Goal: Transaction & Acquisition: Purchase product/service

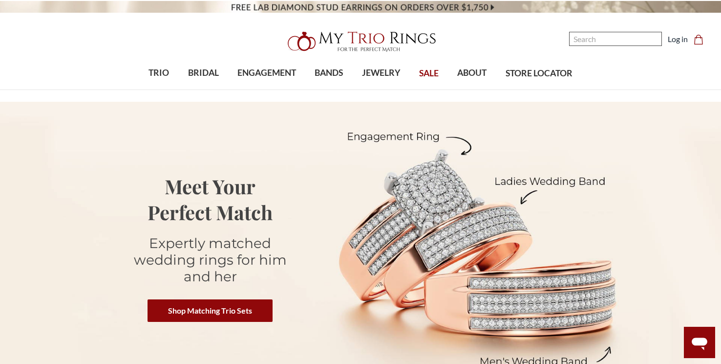
click at [605, 37] on input "Search" at bounding box center [615, 39] width 93 height 14
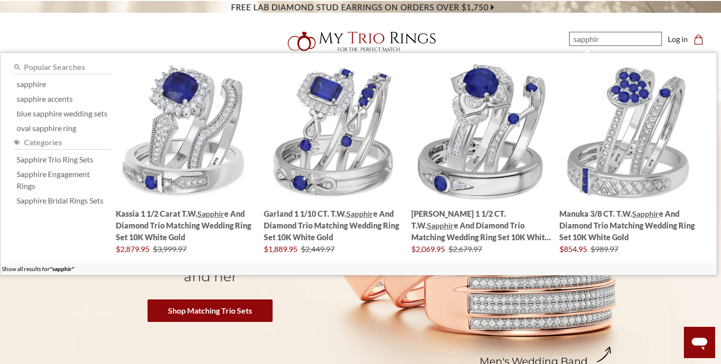
type input "sapphire"
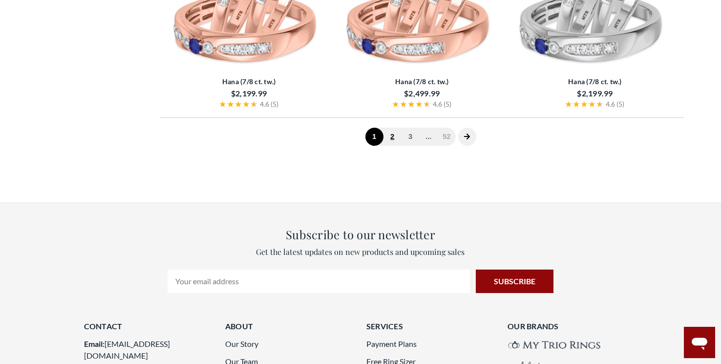
click at [389, 137] on link "2" at bounding box center [393, 137] width 18 height 18
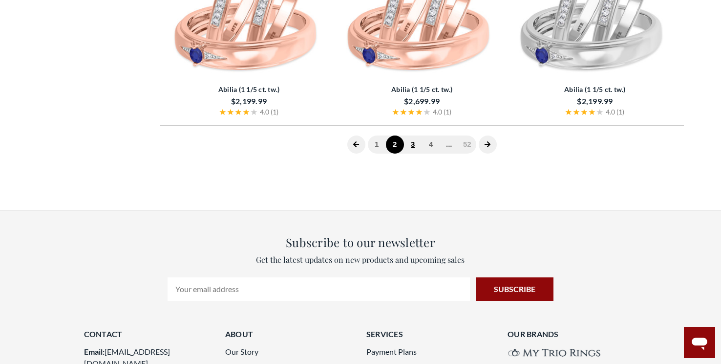
click at [416, 137] on link "3" at bounding box center [413, 144] width 18 height 18
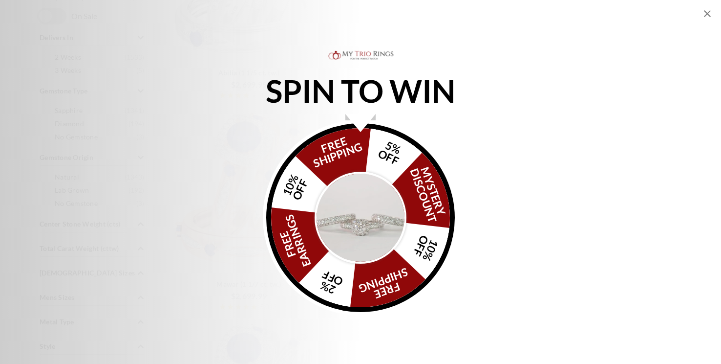
scroll to position [324, 0]
click at [712, 11] on icon "Close popup" at bounding box center [708, 14] width 12 height 12
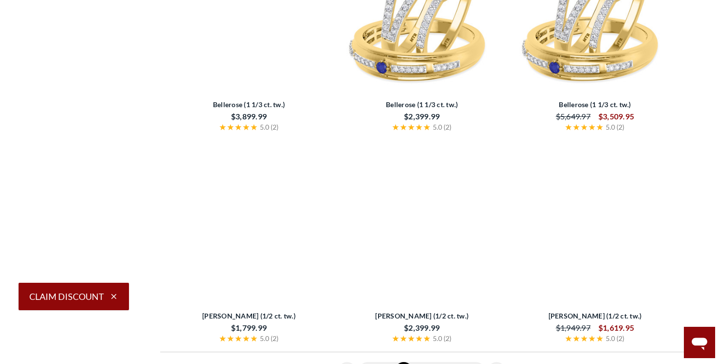
scroll to position [1945, 0]
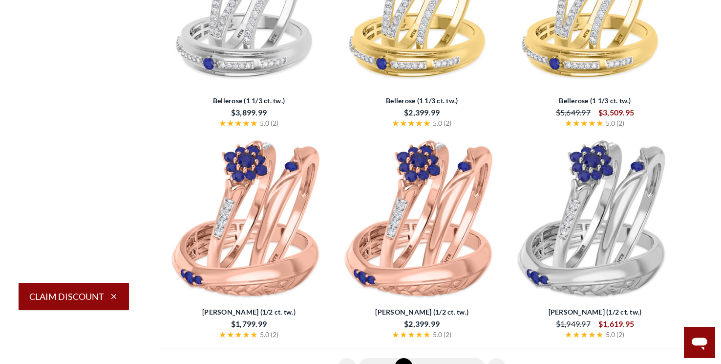
click at [584, 197] on img at bounding box center [595, 220] width 165 height 165
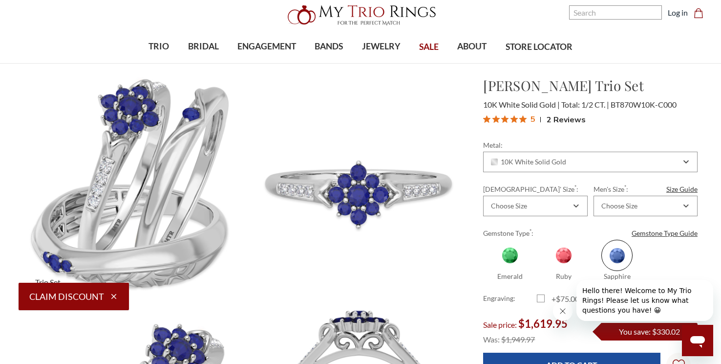
scroll to position [17, 0]
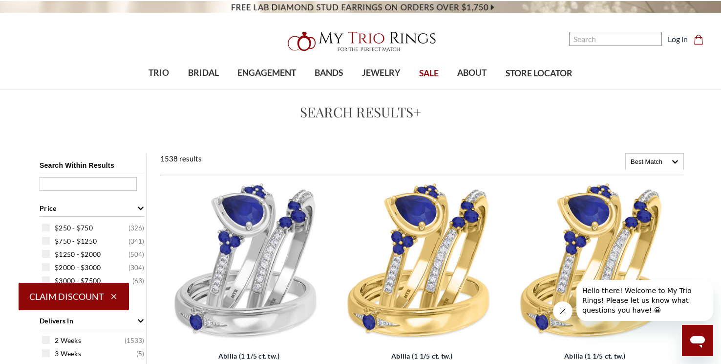
click at [94, 175] on div "Search Within Results" at bounding box center [91, 173] width 109 height 40
click at [93, 180] on input "text" at bounding box center [88, 184] width 97 height 14
type input "men's sapphire"
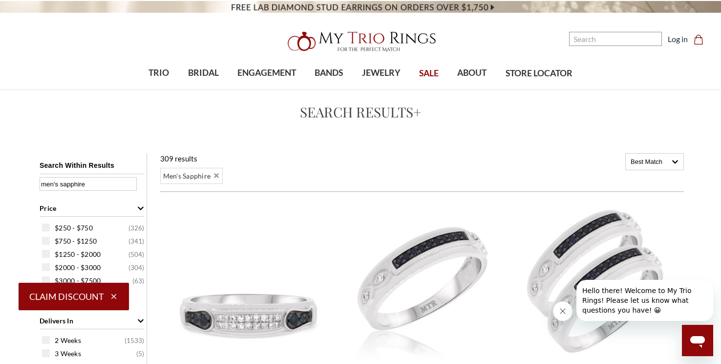
click at [114, 298] on icon "button" at bounding box center [113, 296] width 9 height 9
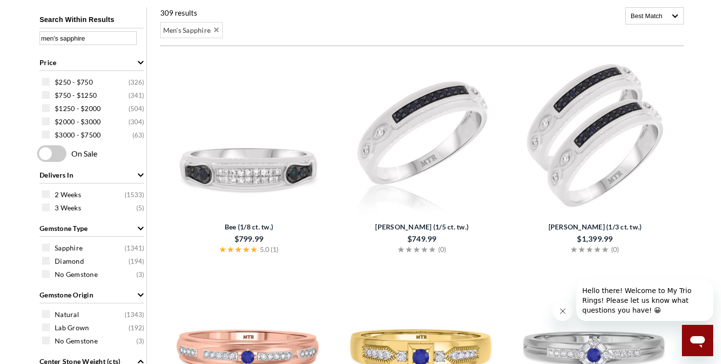
scroll to position [218, 0]
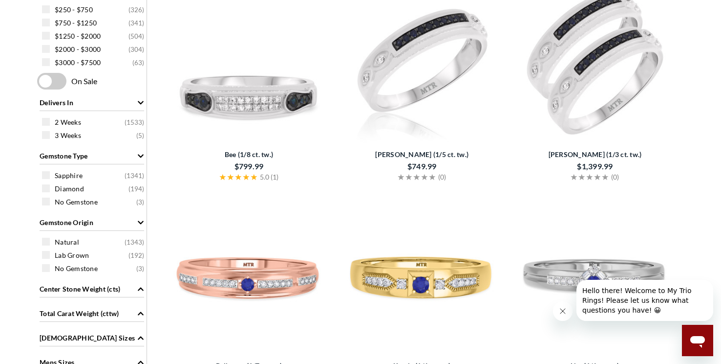
click at [569, 315] on button "Close message from company" at bounding box center [563, 311] width 20 height 20
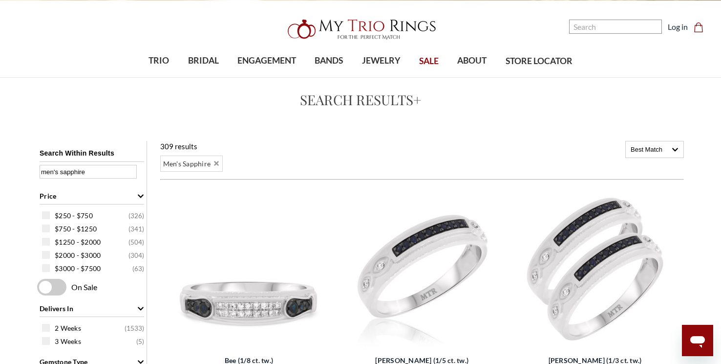
scroll to position [0, 0]
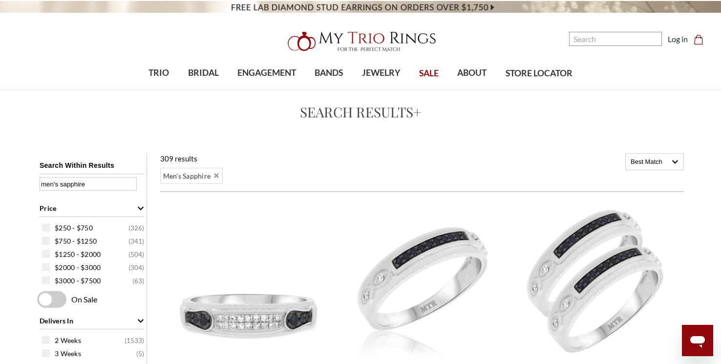
click at [664, 162] on div "Best Match" at bounding box center [655, 161] width 58 height 16
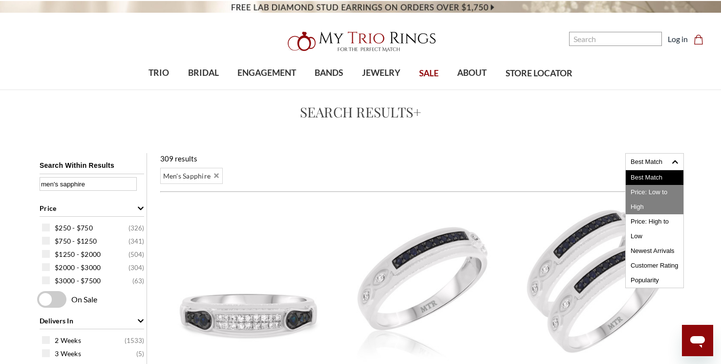
click at [659, 190] on span "Price: Low to High" at bounding box center [655, 199] width 58 height 29
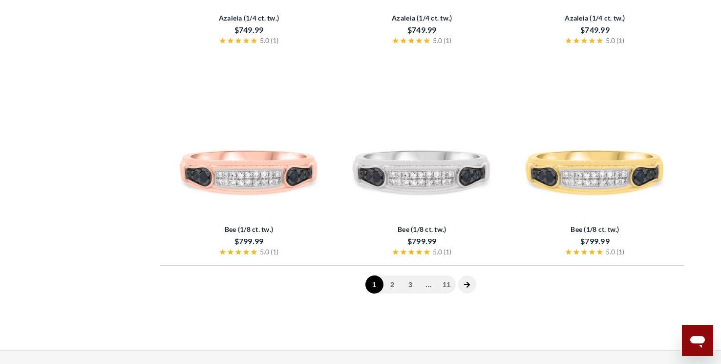
scroll to position [2053, 0]
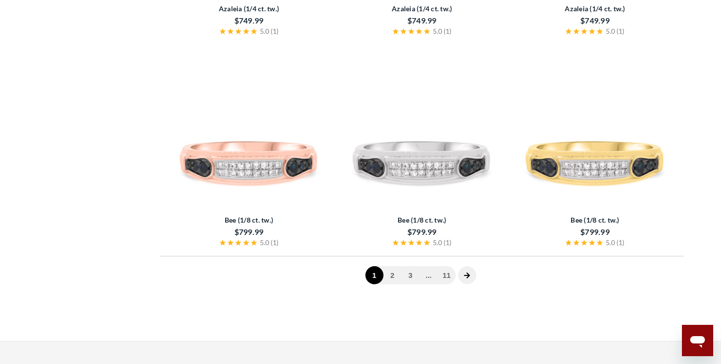
click at [465, 271] on span at bounding box center [467, 275] width 18 height 18
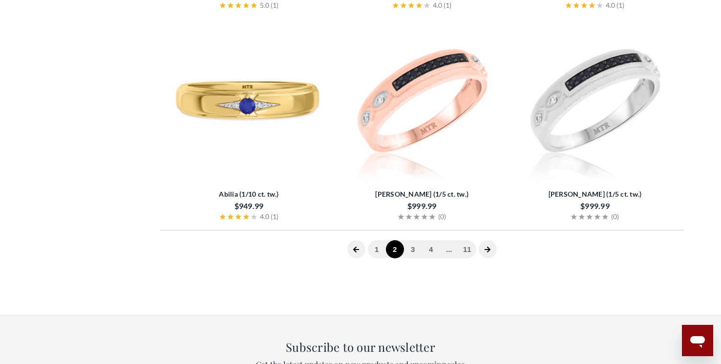
scroll to position [2084, 0]
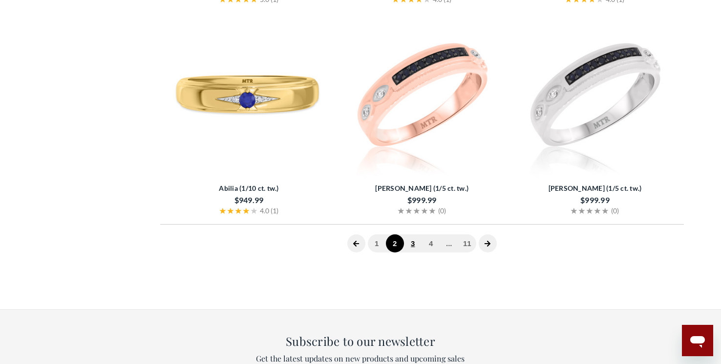
click at [410, 243] on link "3" at bounding box center [413, 243] width 18 height 18
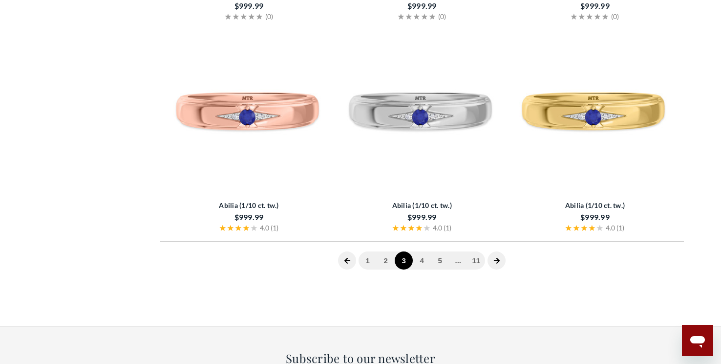
scroll to position [2070, 0]
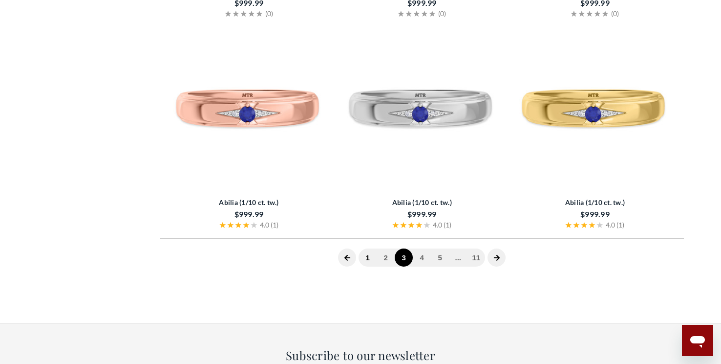
click at [367, 255] on link "1" at bounding box center [368, 257] width 18 height 18
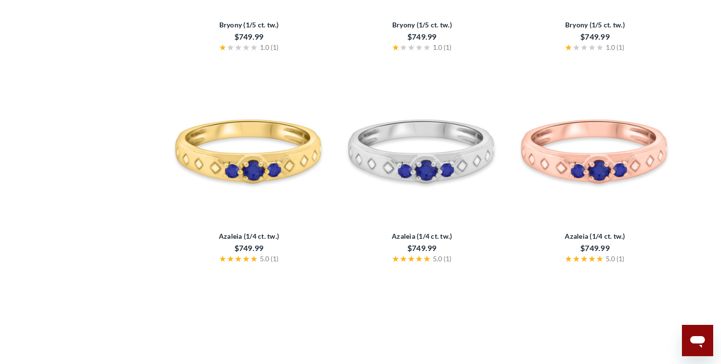
scroll to position [1826, 0]
click at [444, 158] on img at bounding box center [422, 144] width 165 height 165
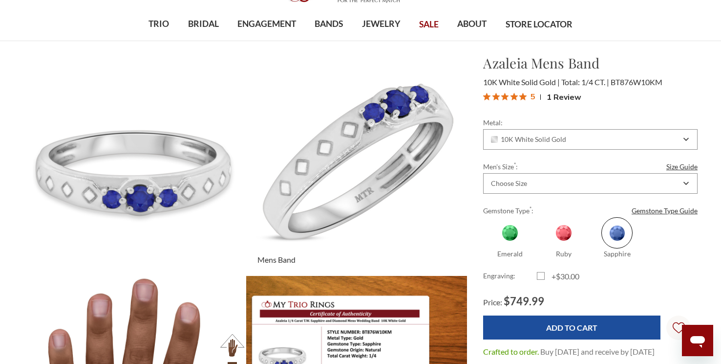
scroll to position [45, 0]
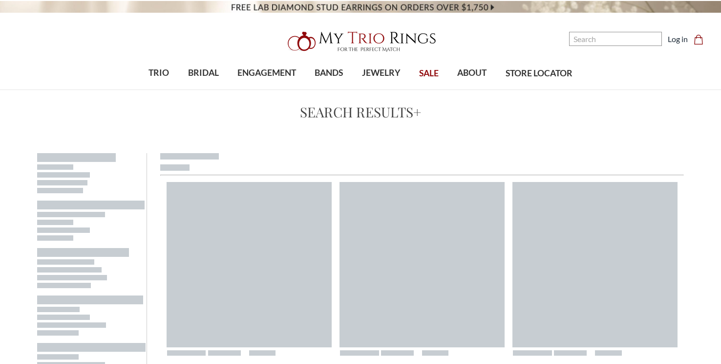
scroll to position [1826, 0]
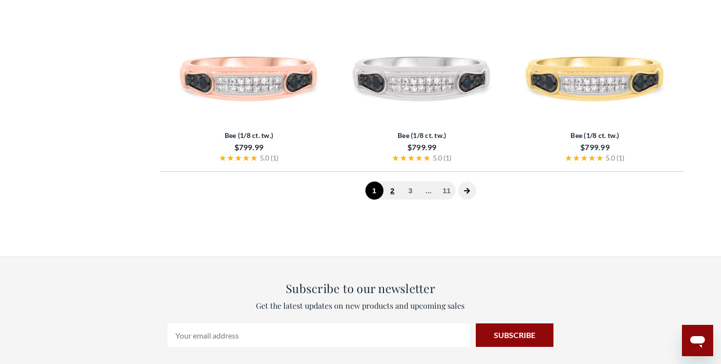
click at [391, 192] on link "2" at bounding box center [393, 190] width 18 height 18
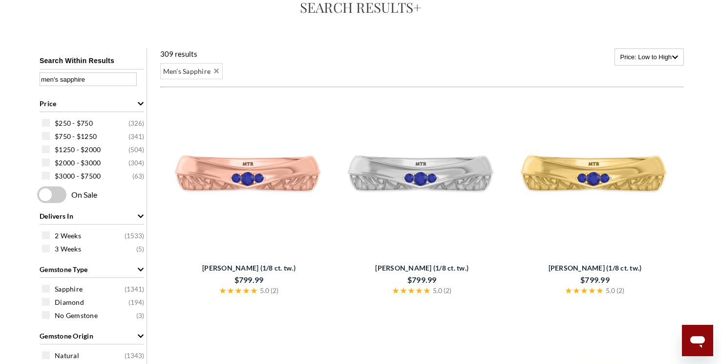
scroll to position [104, 0]
